Goal: Find specific page/section: Find specific page/section

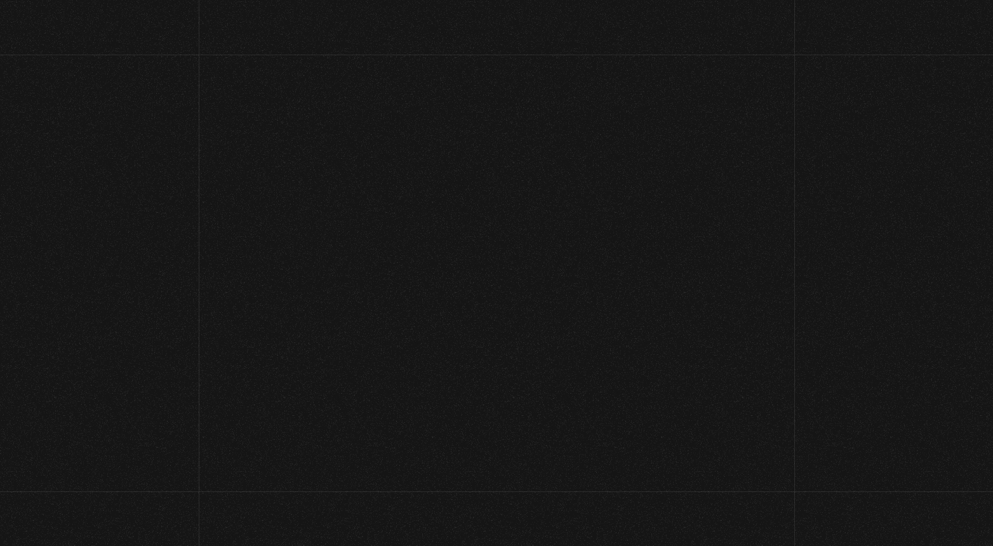
scroll to position [69, 0]
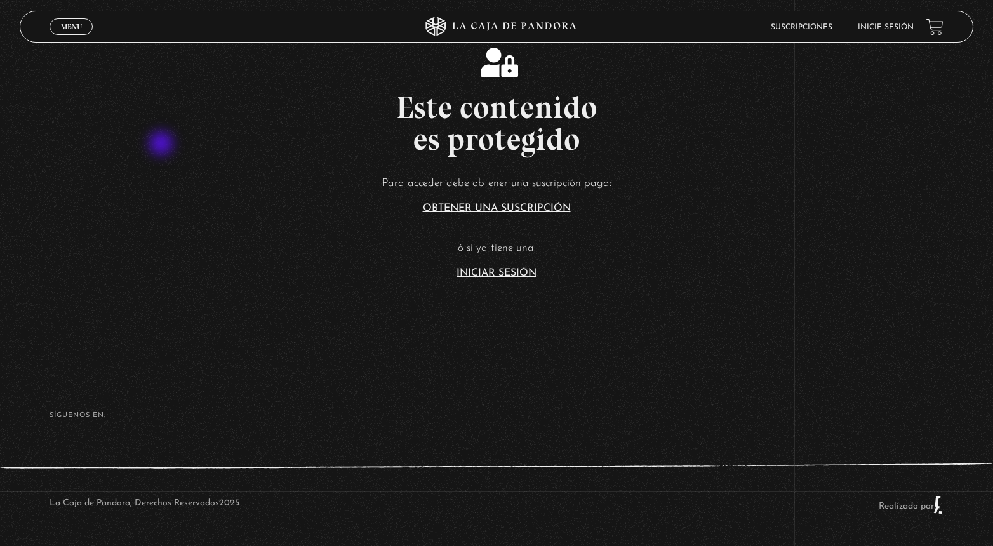
click at [176, 145] on h2 "Este contenido es protegido" at bounding box center [496, 122] width 993 height 63
click at [483, 273] on link "Iniciar Sesión" at bounding box center [497, 273] width 80 height 10
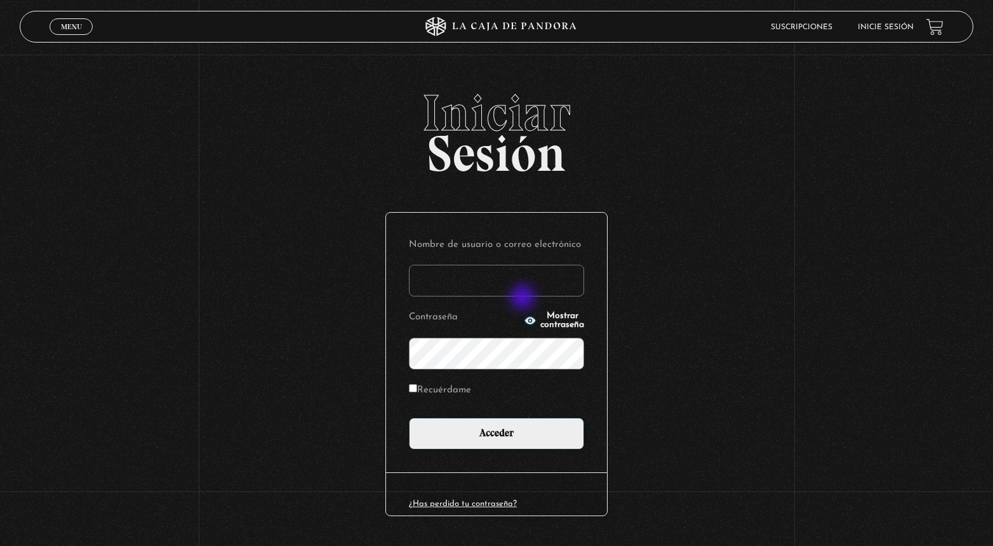
type input "[EMAIL_ADDRESS][DOMAIN_NAME]"
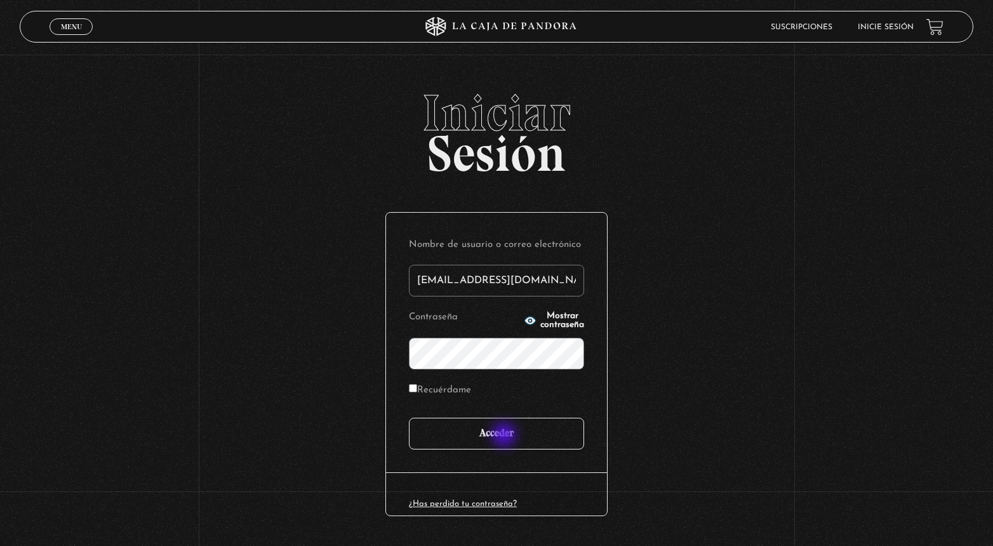
click at [505, 436] on input "Acceder" at bounding box center [496, 434] width 175 height 32
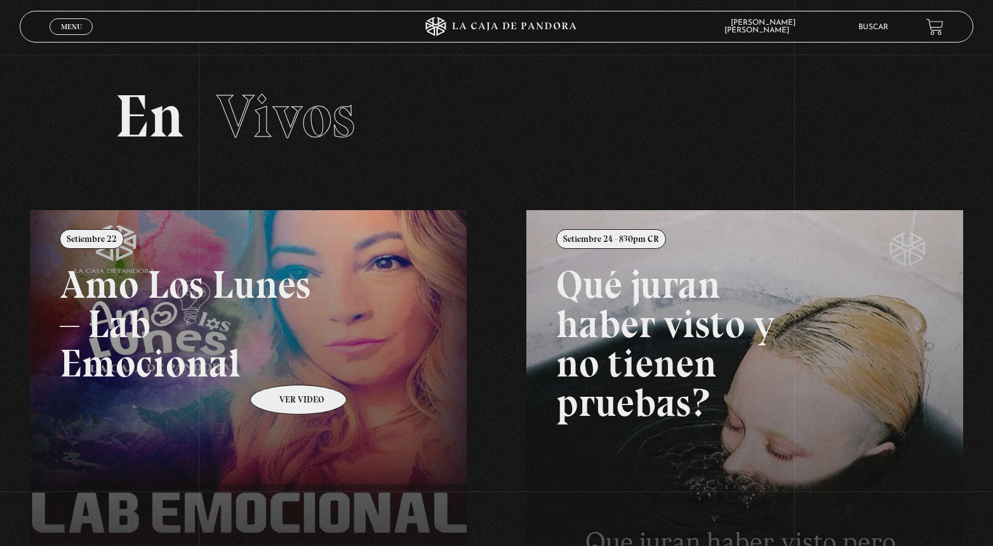
click at [282, 366] on link at bounding box center [526, 483] width 993 height 546
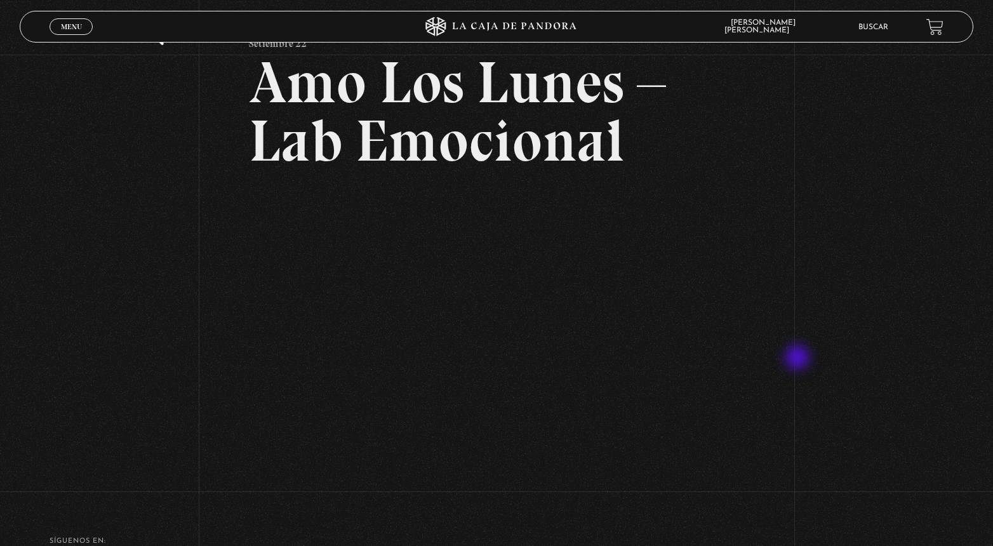
scroll to position [82, 0]
